Goal: Task Accomplishment & Management: Manage account settings

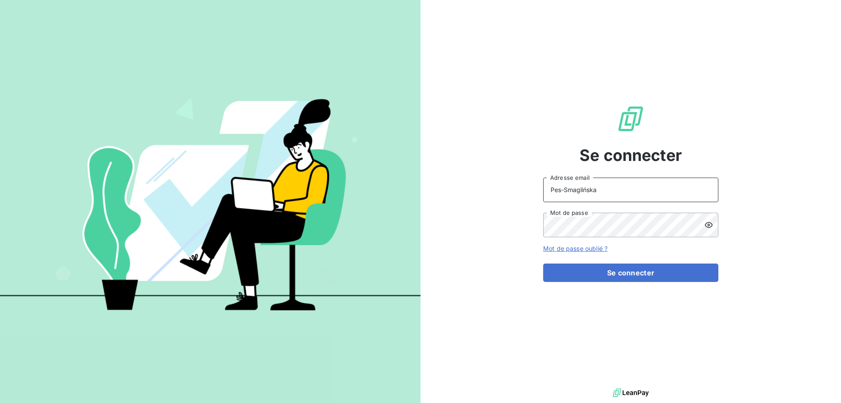
click at [615, 186] on input "Pes-Smaglińska" at bounding box center [630, 189] width 175 height 25
drag, startPoint x: 613, startPoint y: 188, endPoint x: 523, endPoint y: 191, distance: 89.9
click at [543, 191] on input "Pes-Smaglińska" at bounding box center [630, 189] width 175 height 25
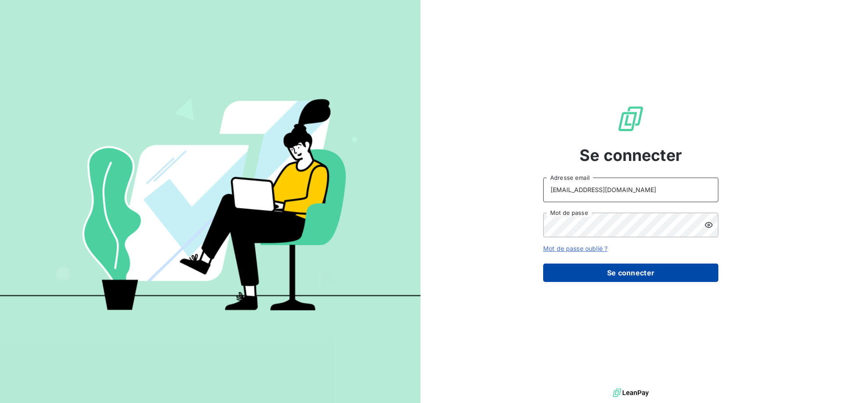
type input "[EMAIL_ADDRESS][DOMAIN_NAME]"
click at [622, 269] on button "Se connecter" at bounding box center [630, 272] width 175 height 18
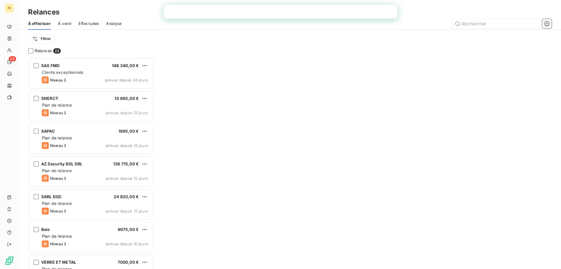
scroll to position [317, 188]
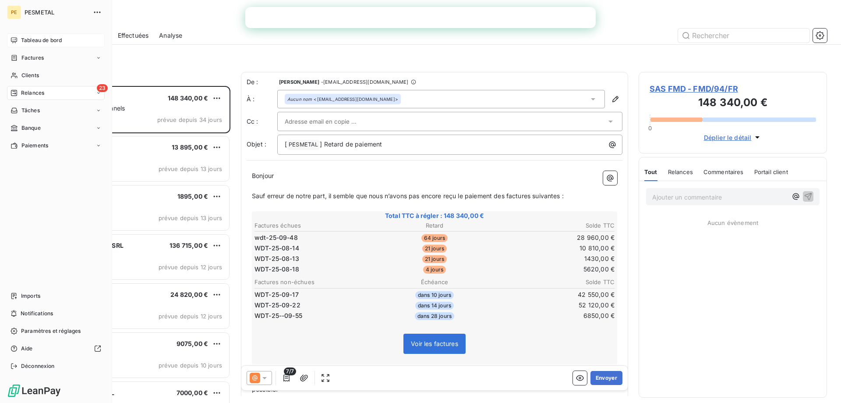
click at [11, 39] on icon at bounding box center [14, 40] width 6 height 6
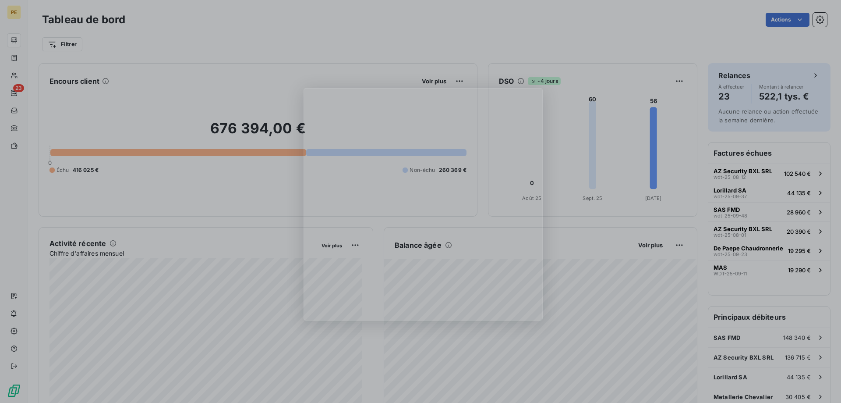
click at [18, 41] on div "Product tour overlay" at bounding box center [420, 201] width 841 height 403
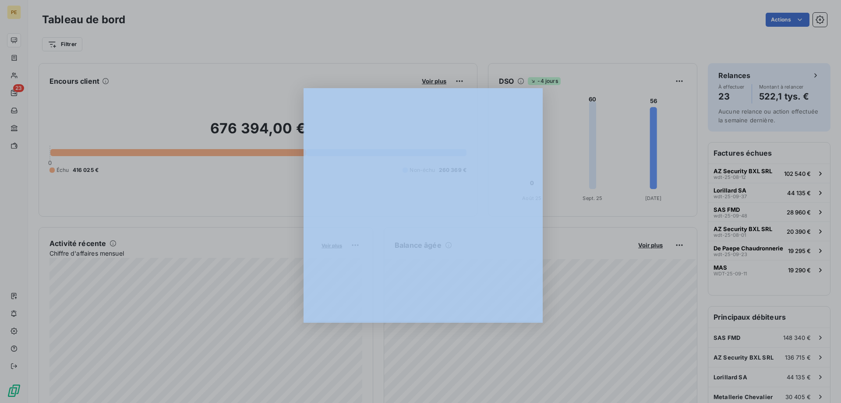
click at [18, 41] on div "Product tour overlay" at bounding box center [420, 201] width 841 height 403
